Goal: Information Seeking & Learning: Learn about a topic

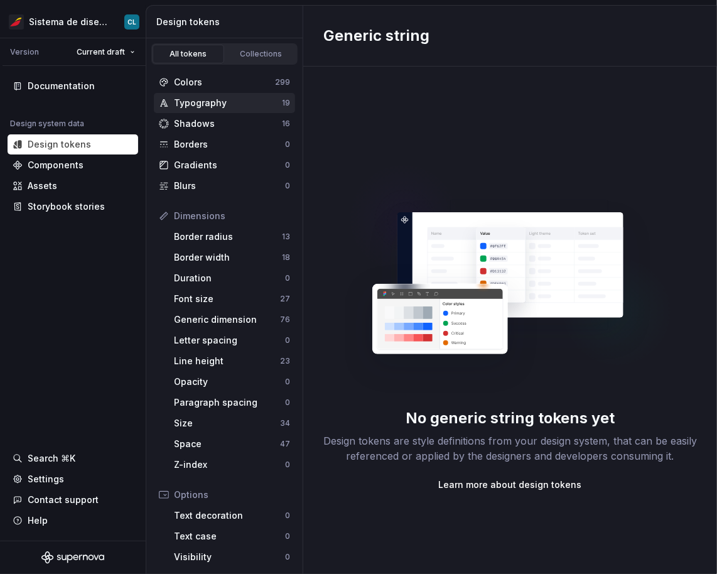
click at [208, 97] on div "Typography" at bounding box center [228, 103] width 108 height 13
